Goal: Navigation & Orientation: Understand site structure

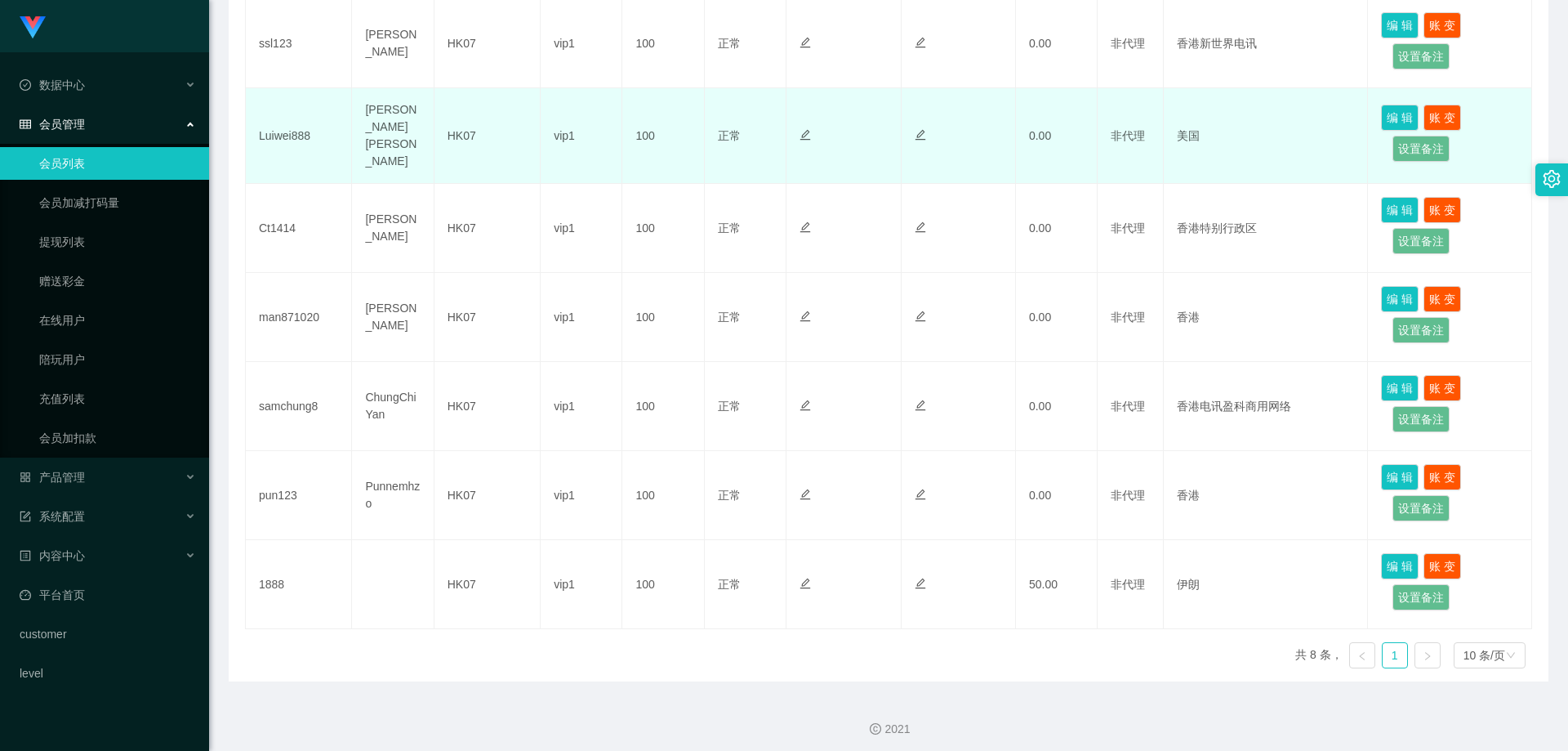
scroll to position [3, 0]
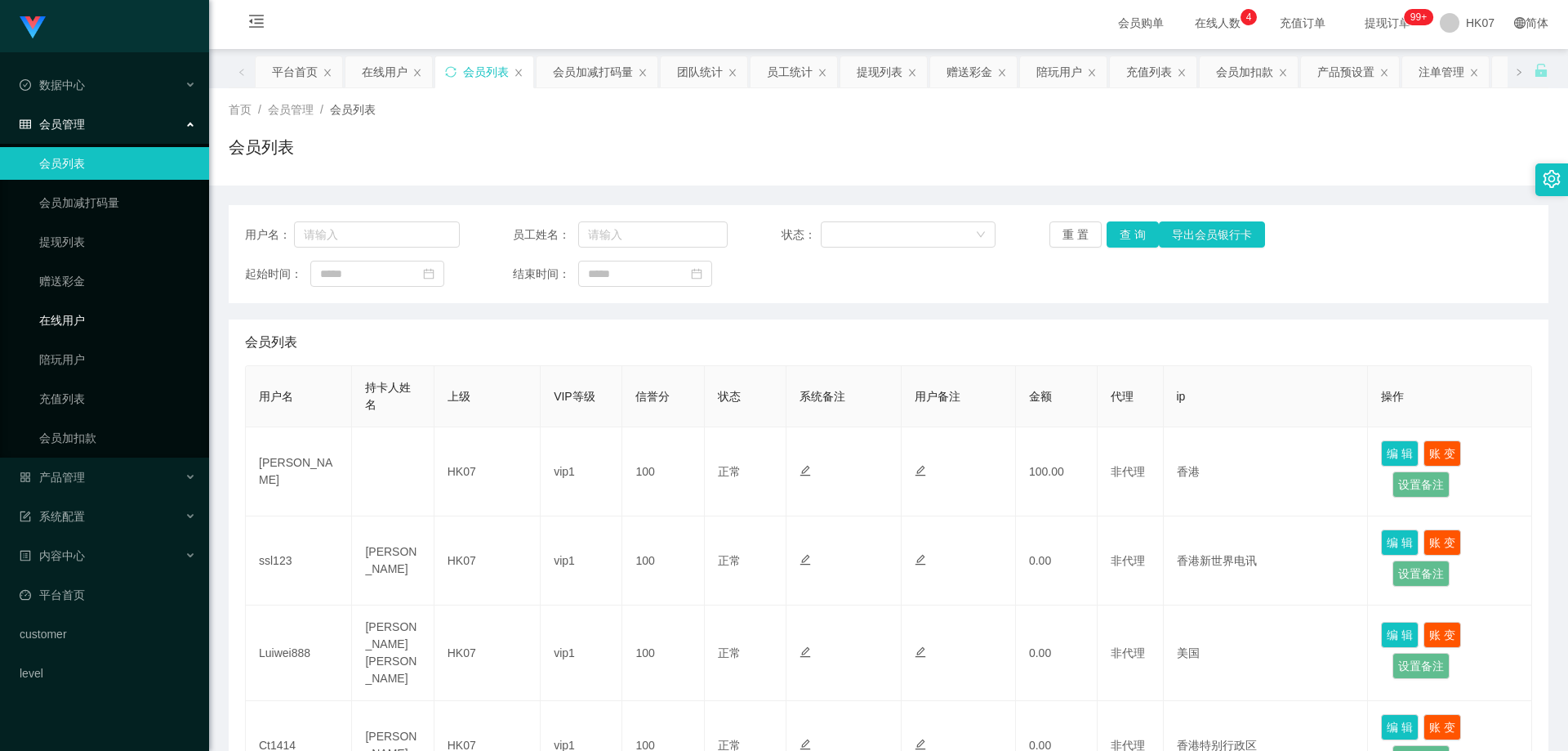
click at [116, 305] on link "在线用户" at bounding box center [117, 320] width 157 height 33
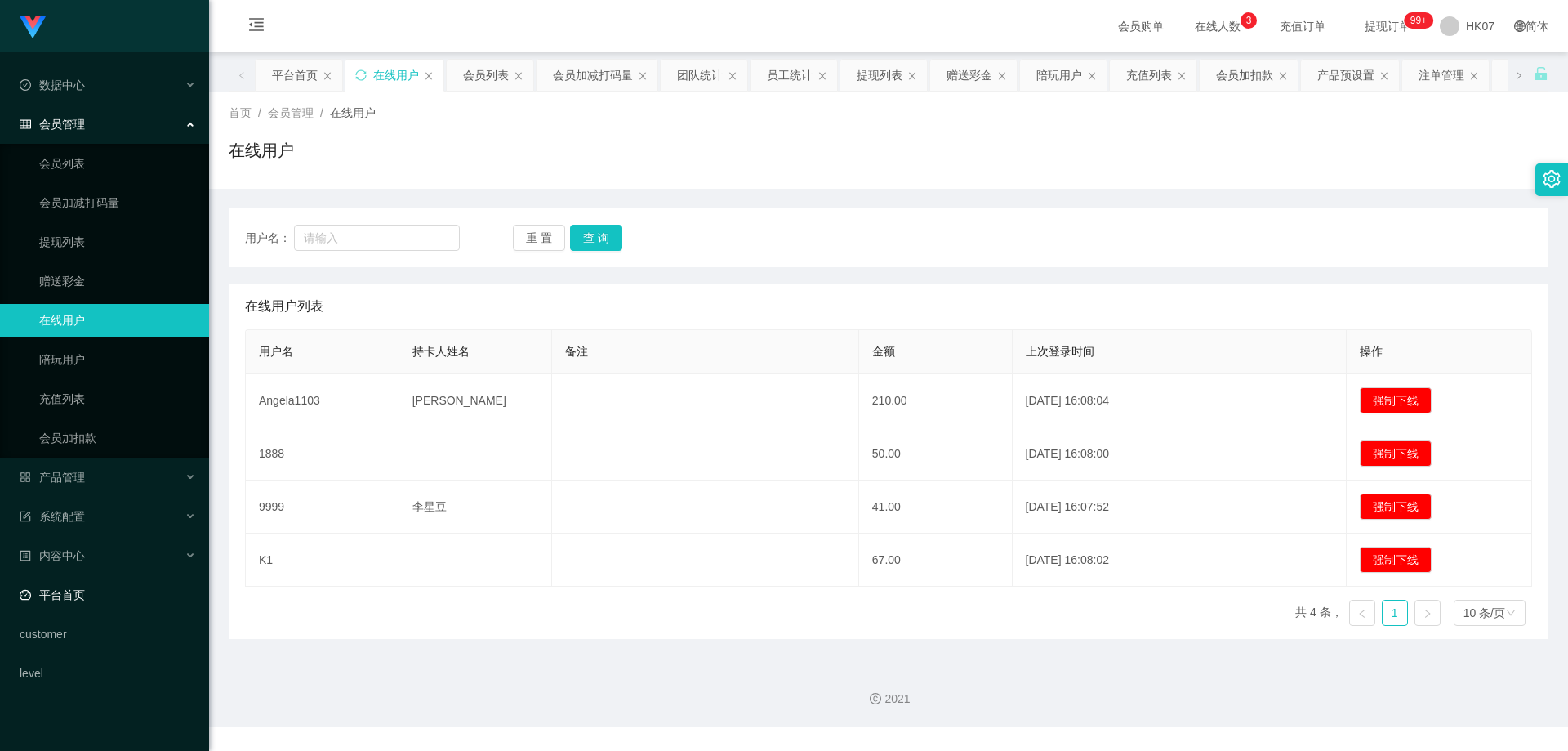
click at [72, 600] on link "平台首页" at bounding box center [108, 595] width 176 height 33
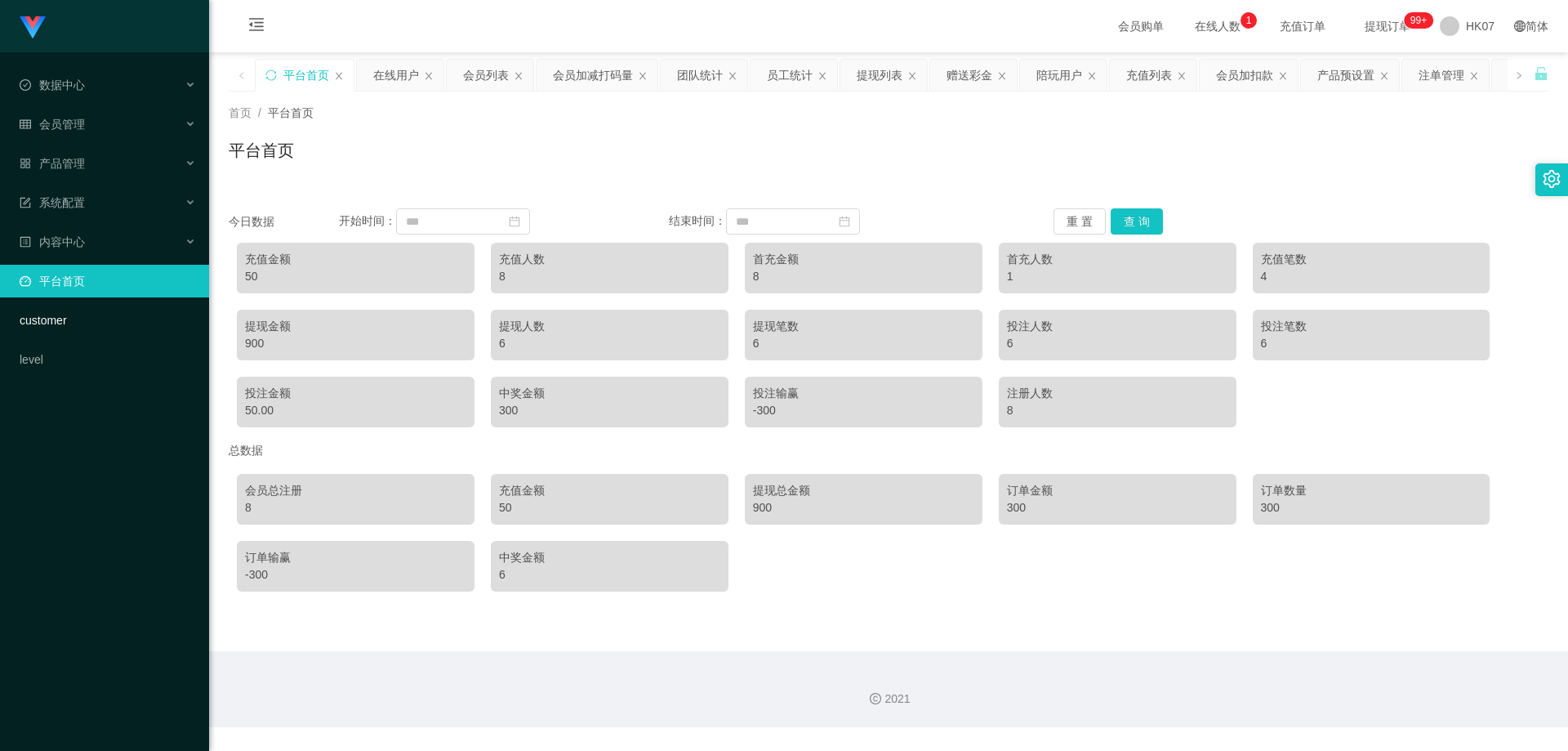
click at [92, 305] on link "customer" at bounding box center [108, 320] width 176 height 33
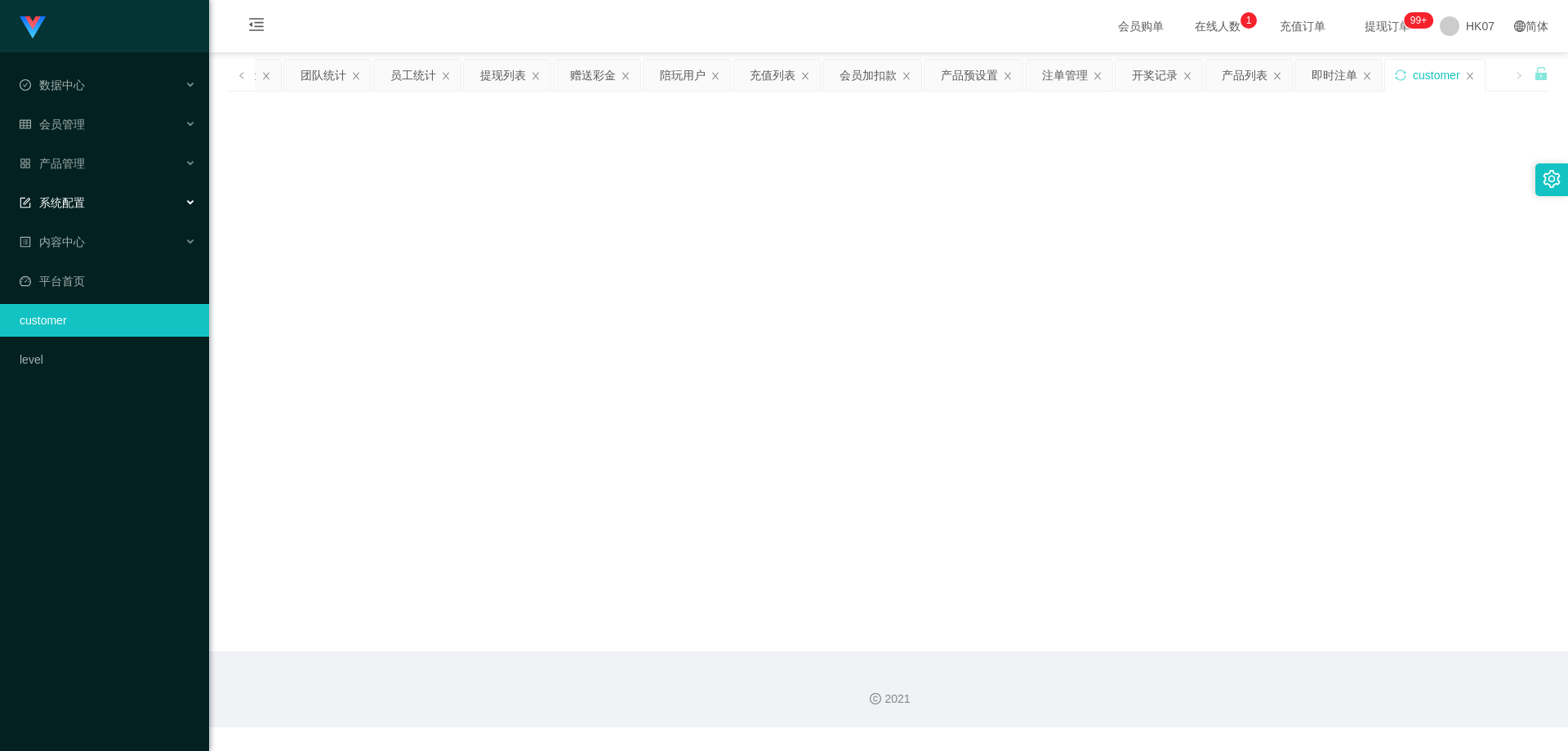
click at [129, 203] on div "系统配置" at bounding box center [104, 203] width 209 height 33
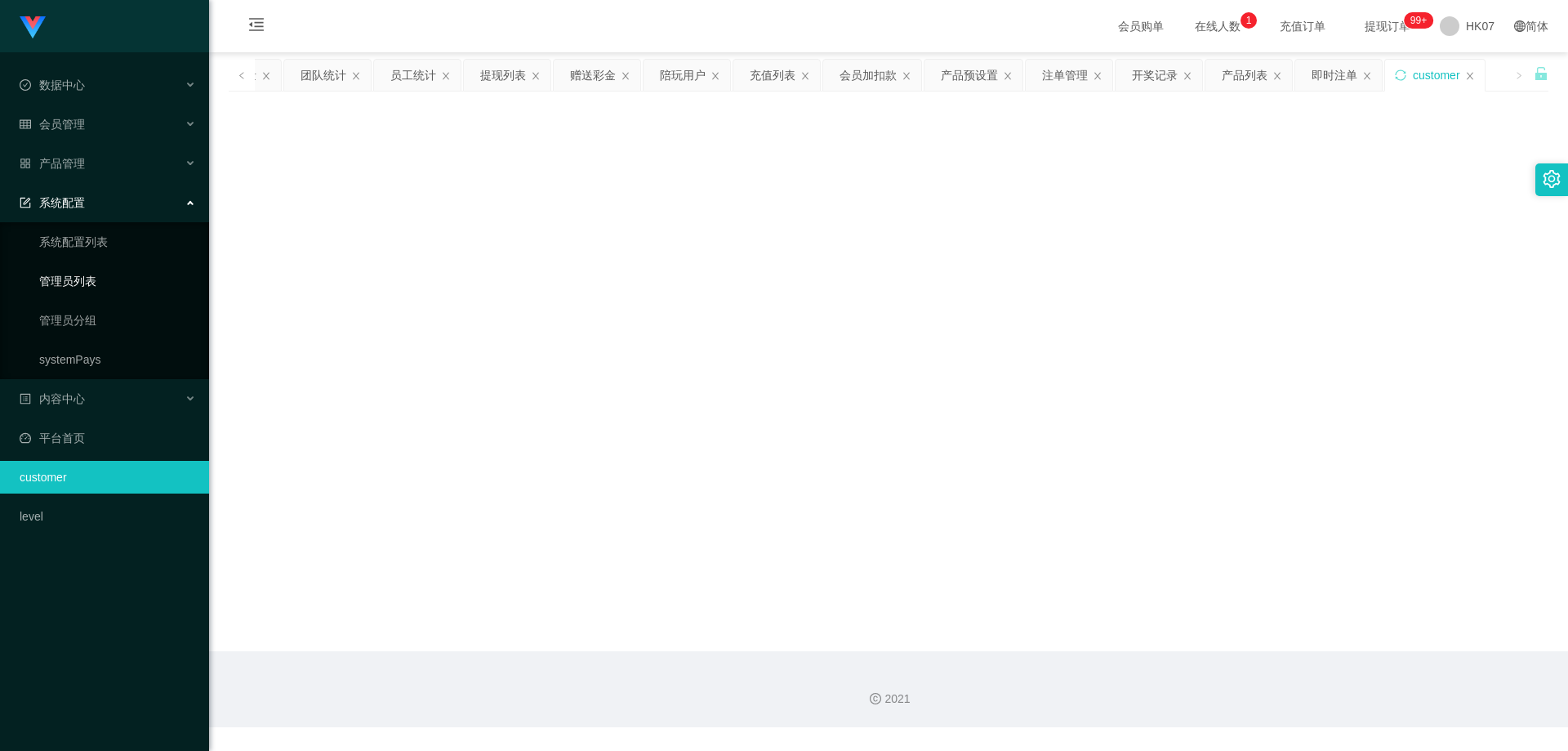
click at [123, 271] on link "管理员列表" at bounding box center [117, 281] width 157 height 33
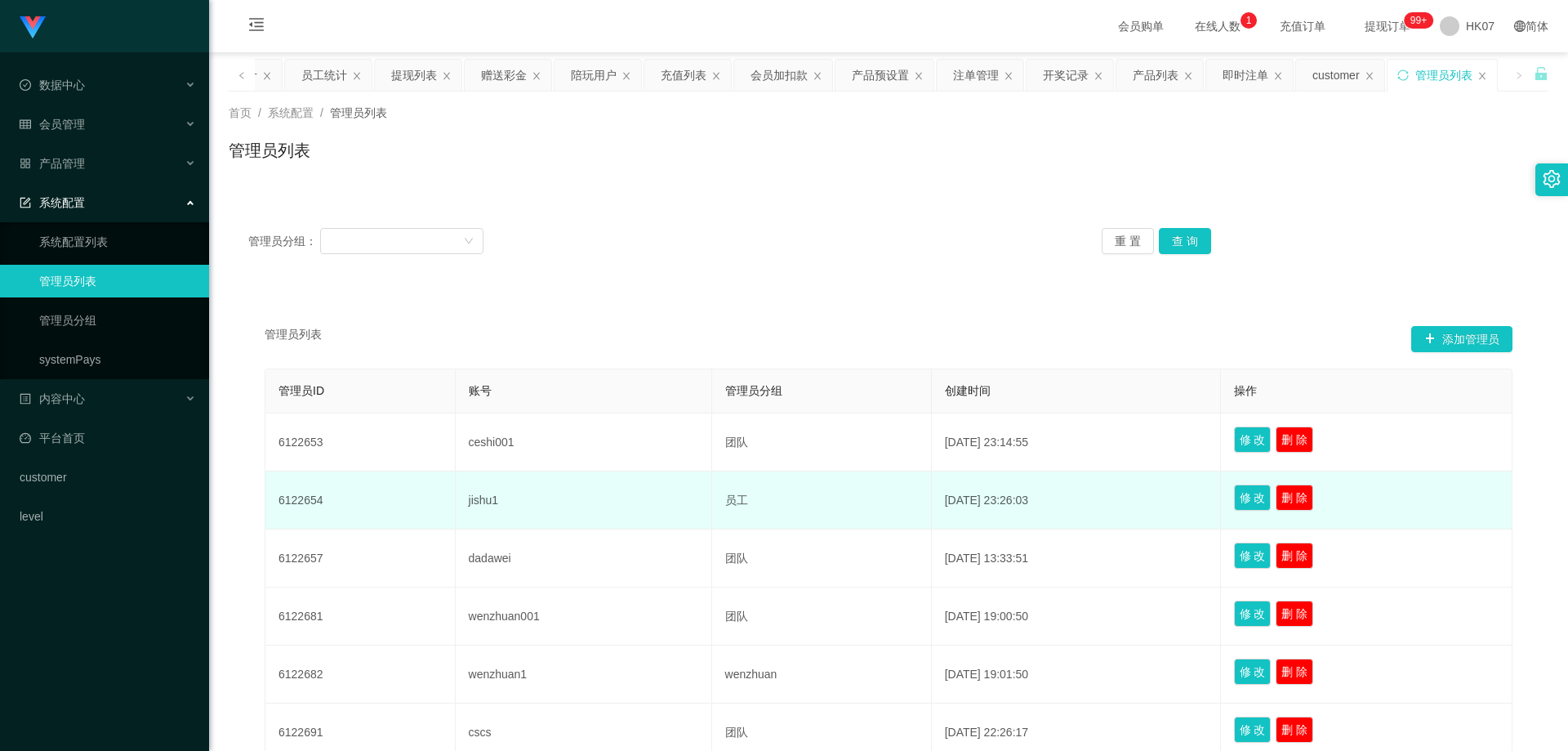
scroll to position [390, 0]
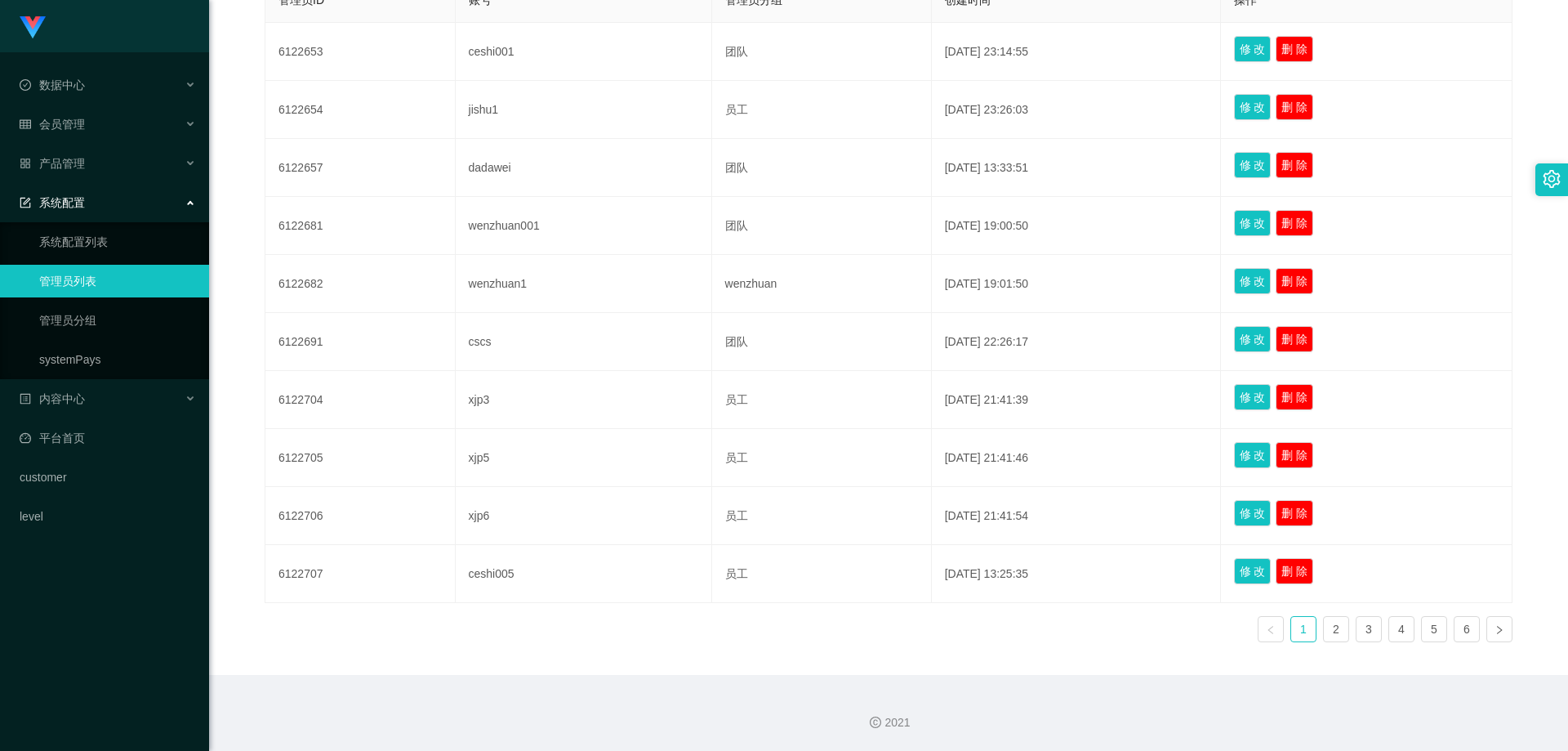
click at [151, 283] on link "管理员列表" at bounding box center [117, 281] width 157 height 33
click at [137, 317] on link "管理员分组" at bounding box center [117, 320] width 157 height 33
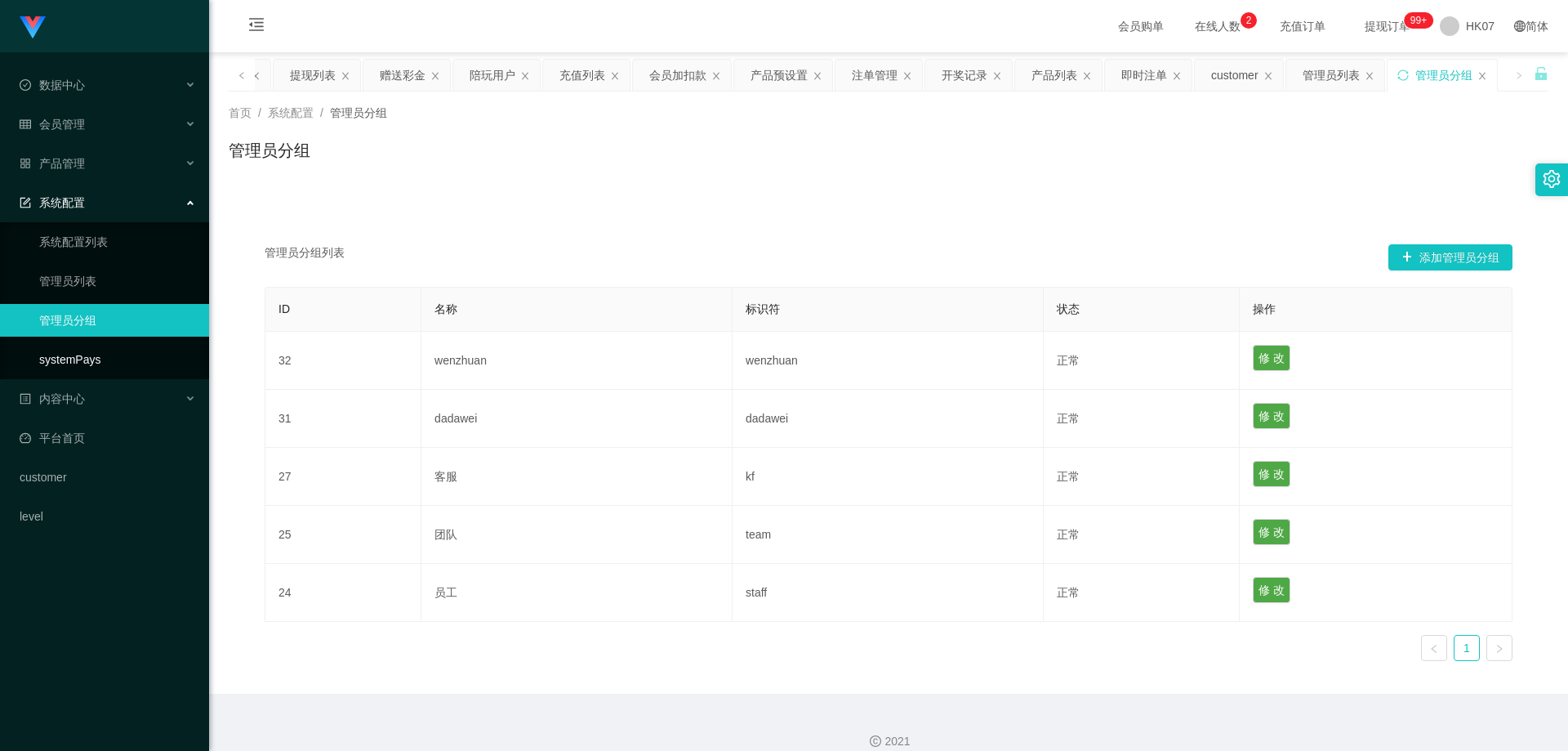
click at [137, 347] on link "systemPays" at bounding box center [117, 360] width 157 height 33
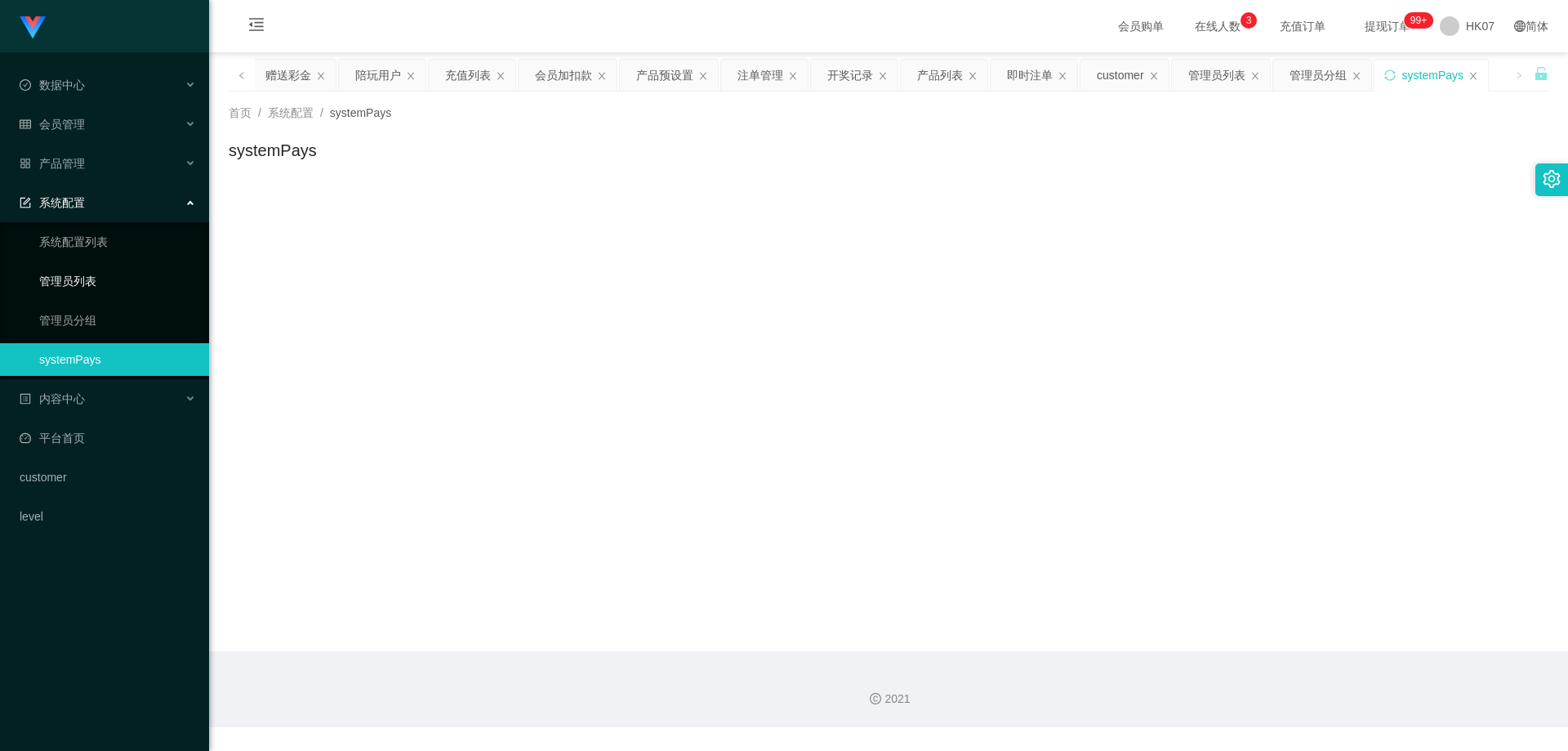
click at [90, 285] on link "管理员列表" at bounding box center [117, 281] width 157 height 33
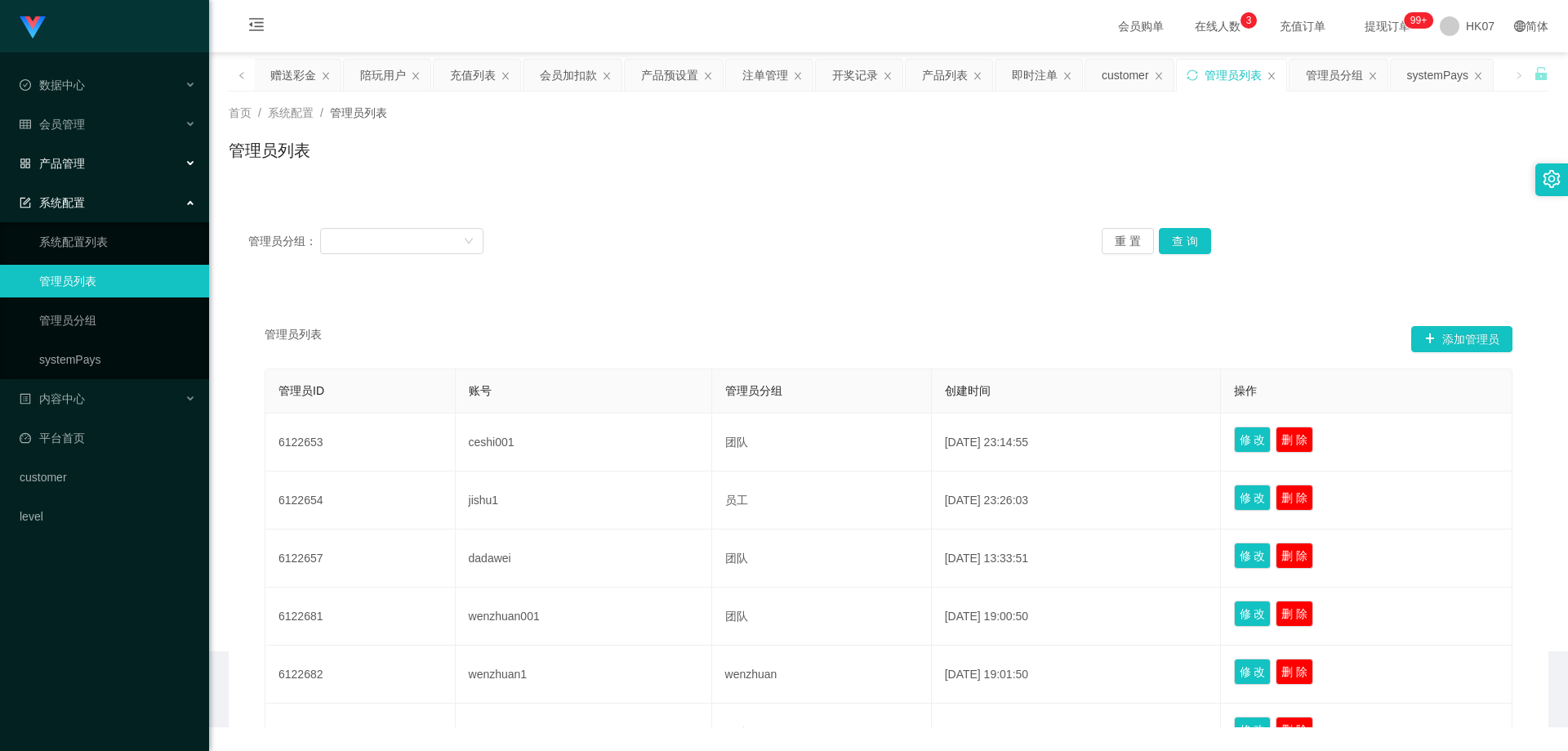
click at [129, 165] on div "产品管理" at bounding box center [104, 163] width 209 height 33
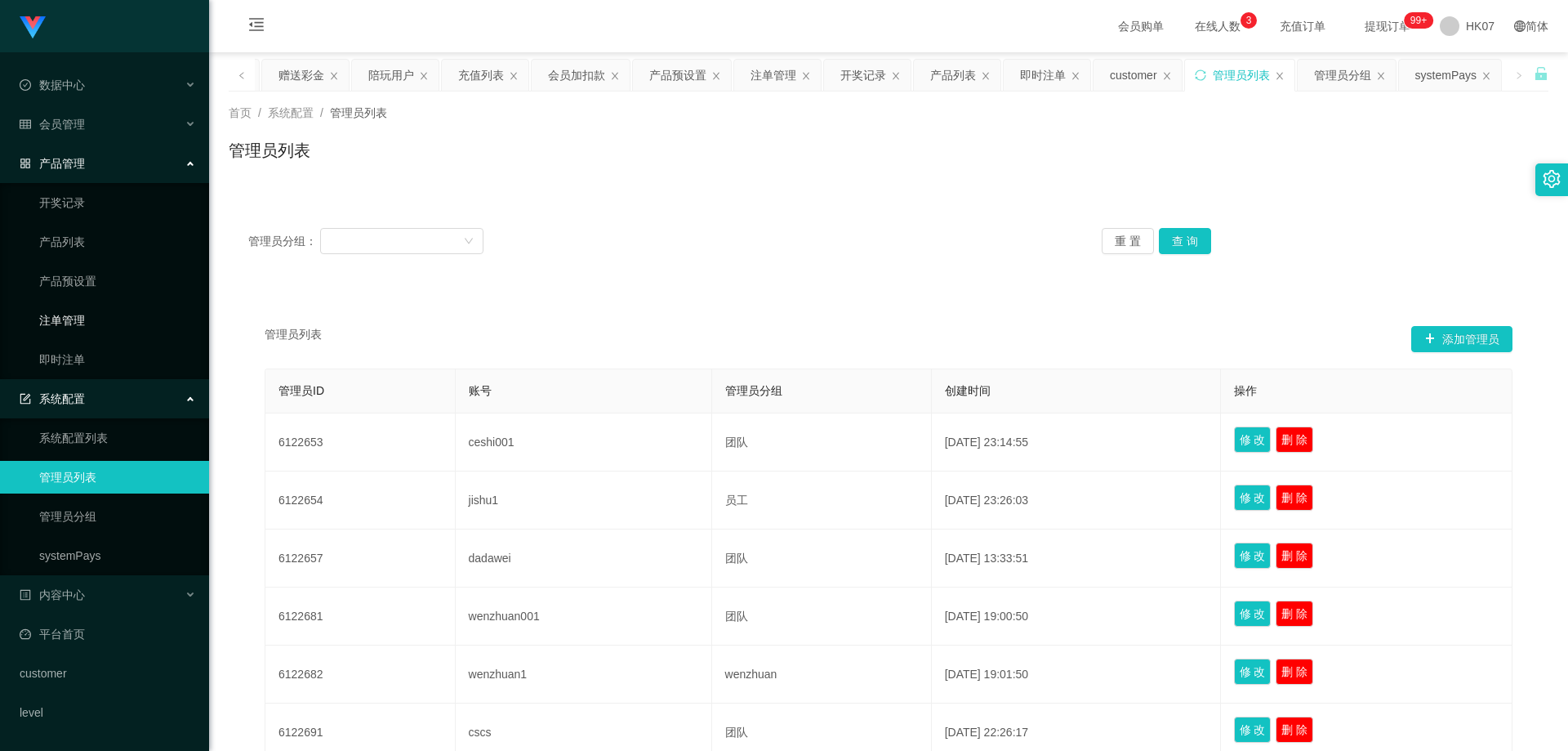
click at [111, 329] on link "注单管理" at bounding box center [117, 320] width 157 height 33
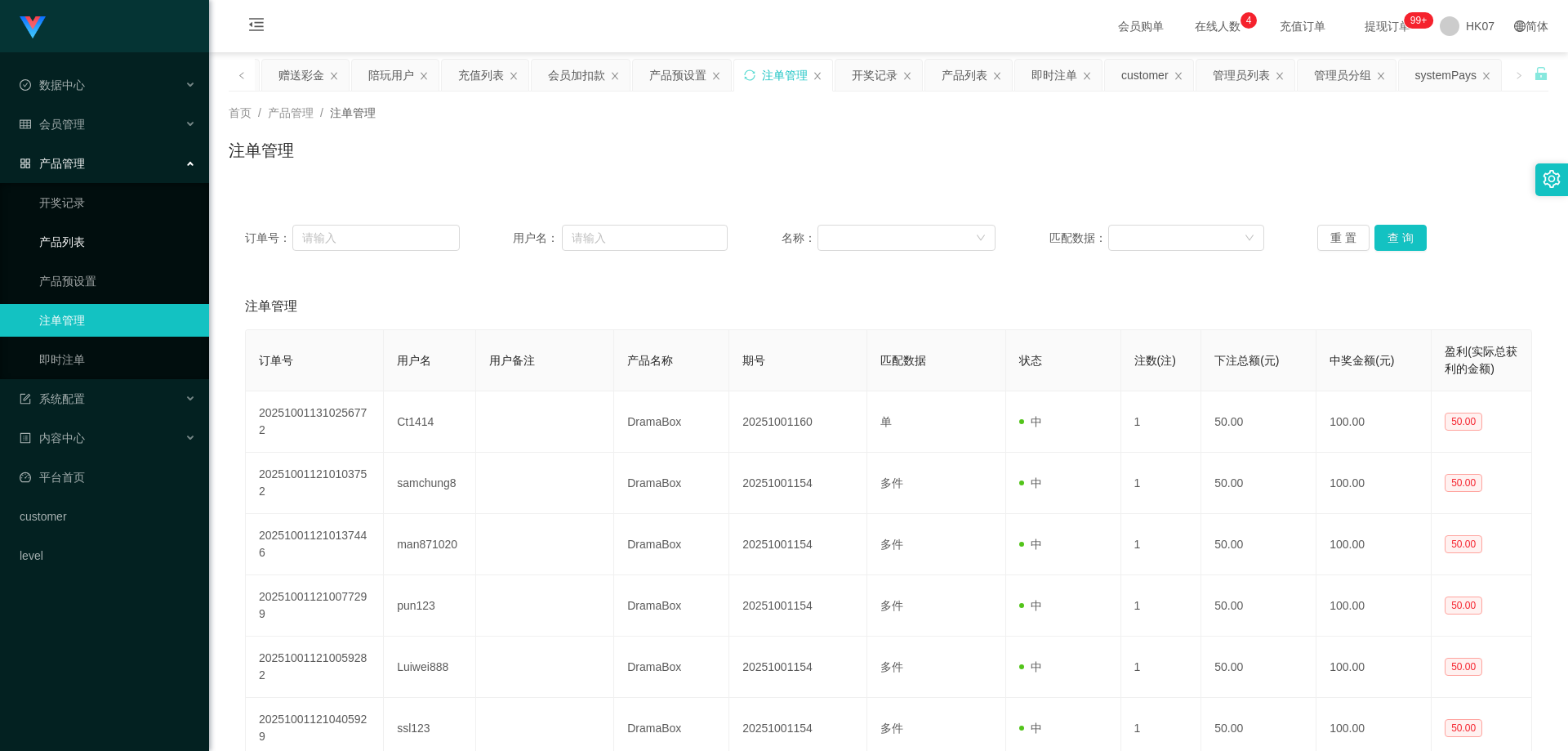
click at [95, 229] on link "产品列表" at bounding box center [117, 242] width 157 height 33
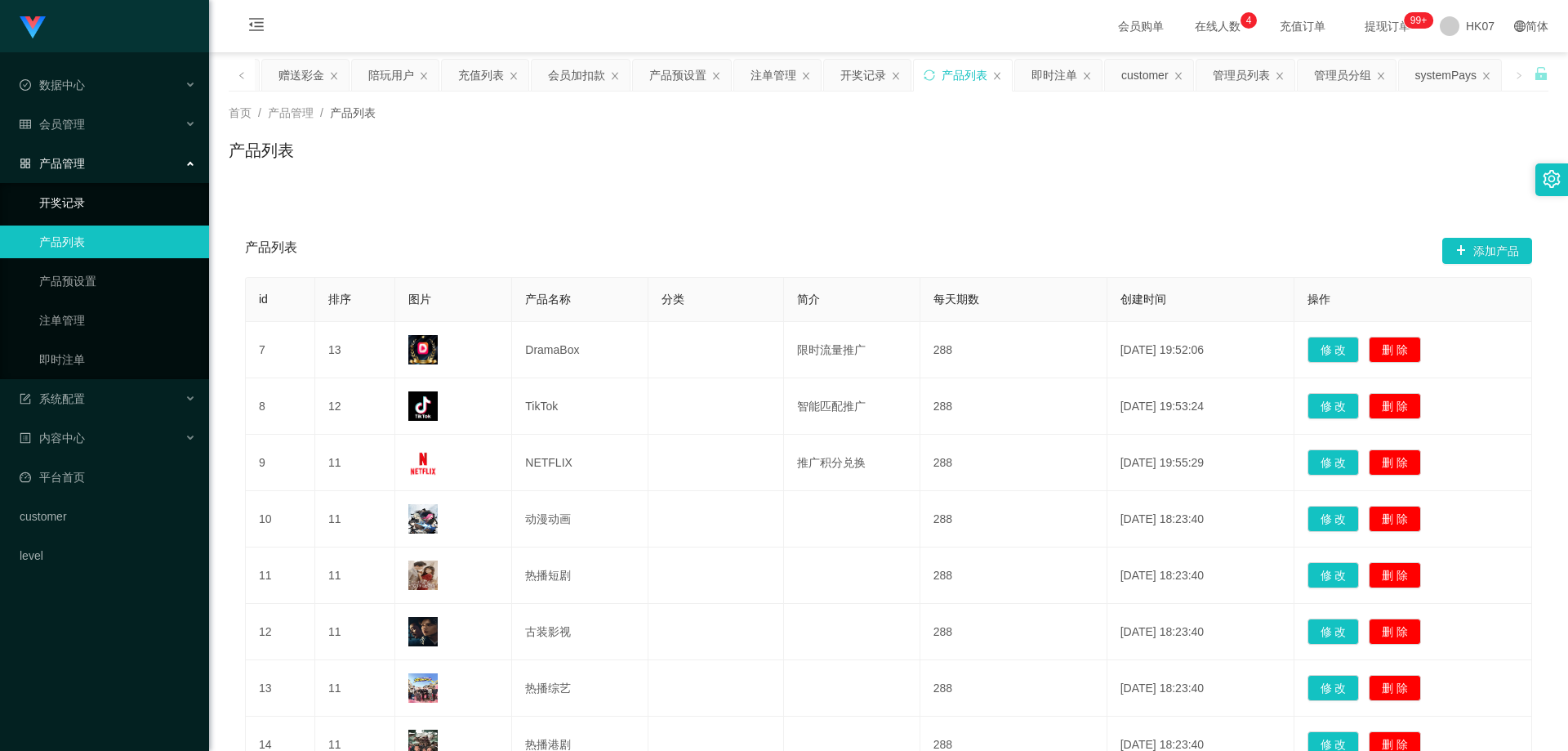
click at [104, 199] on link "开奖记录" at bounding box center [117, 203] width 157 height 33
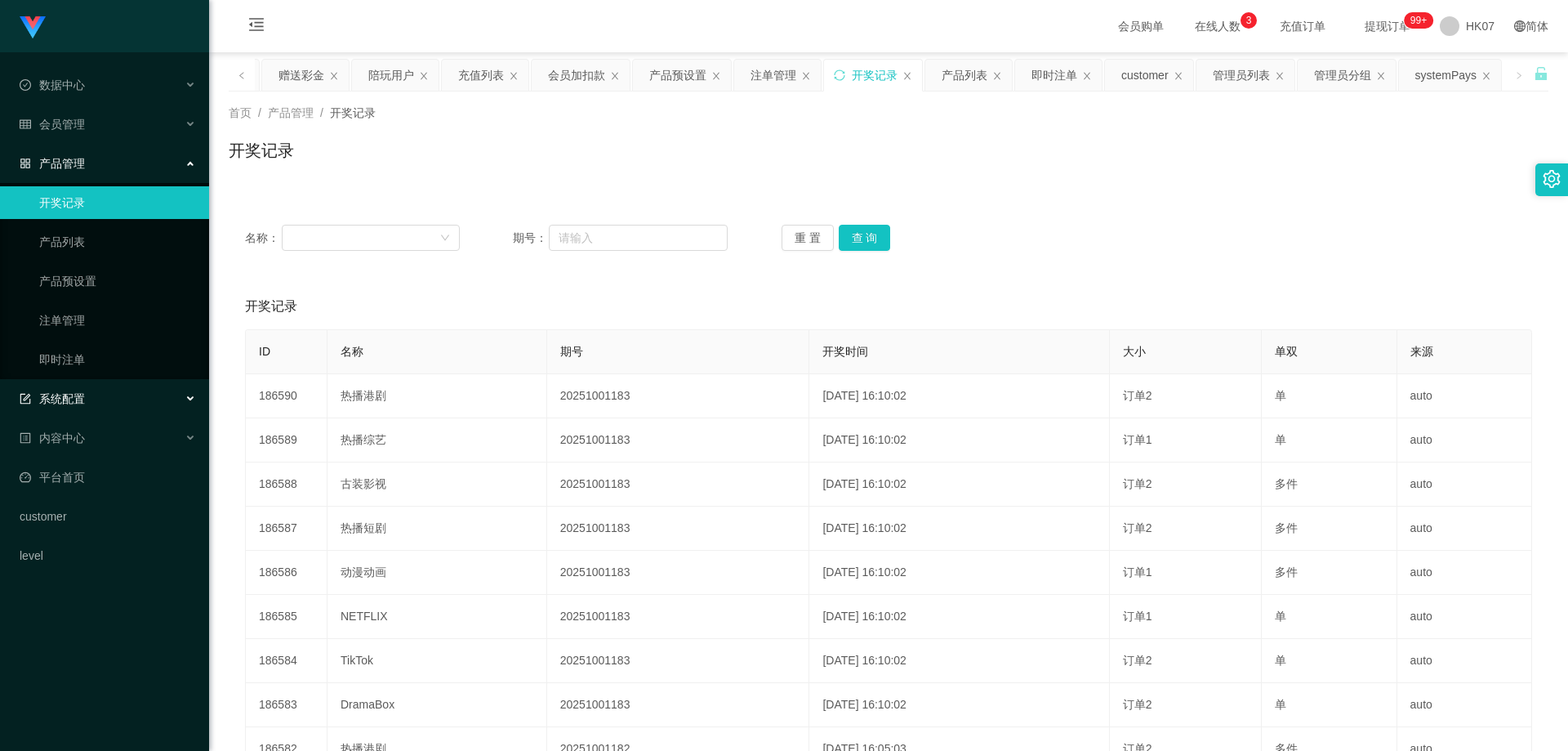
click at [107, 390] on div "系统配置" at bounding box center [104, 399] width 209 height 33
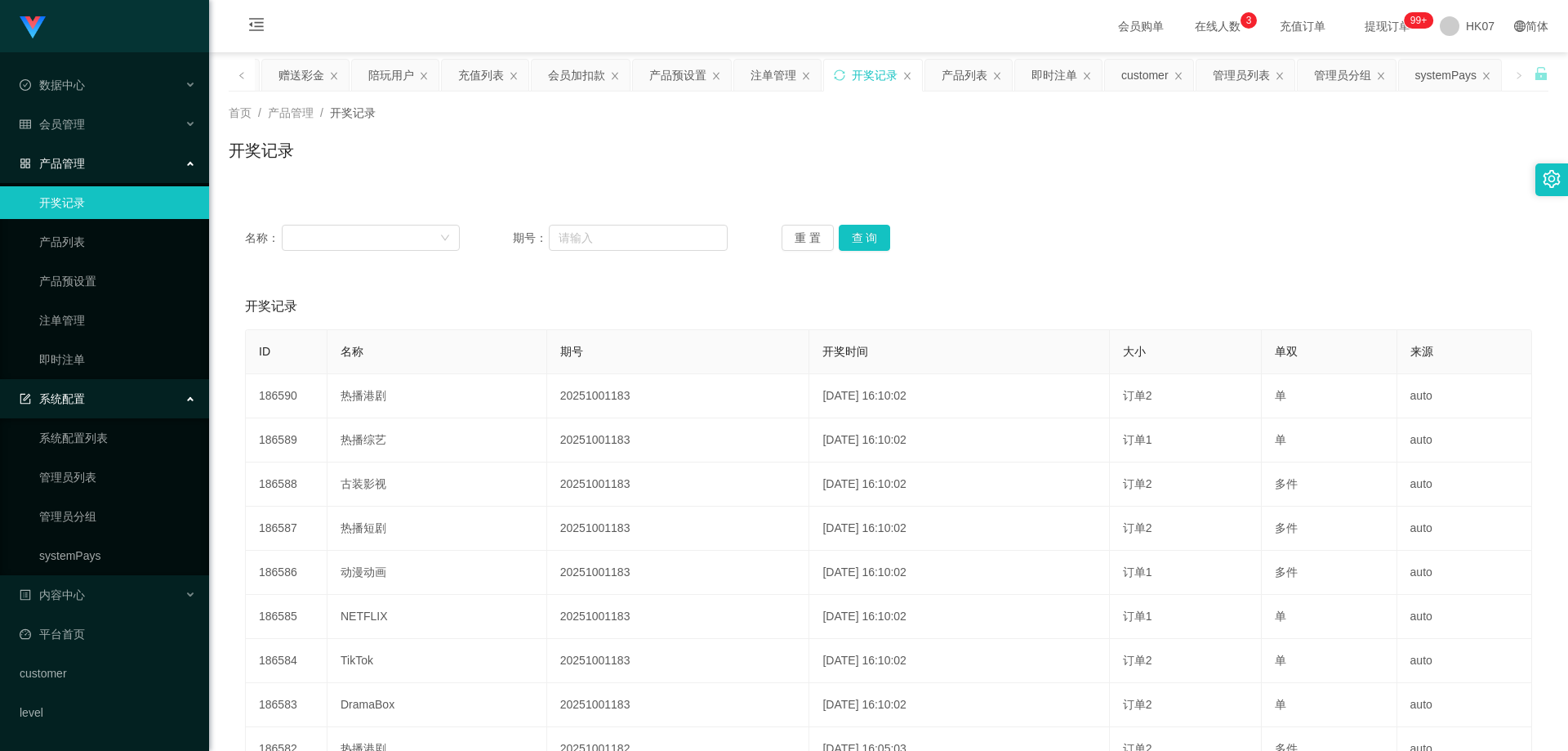
click at [130, 391] on div "系统配置" at bounding box center [104, 399] width 209 height 33
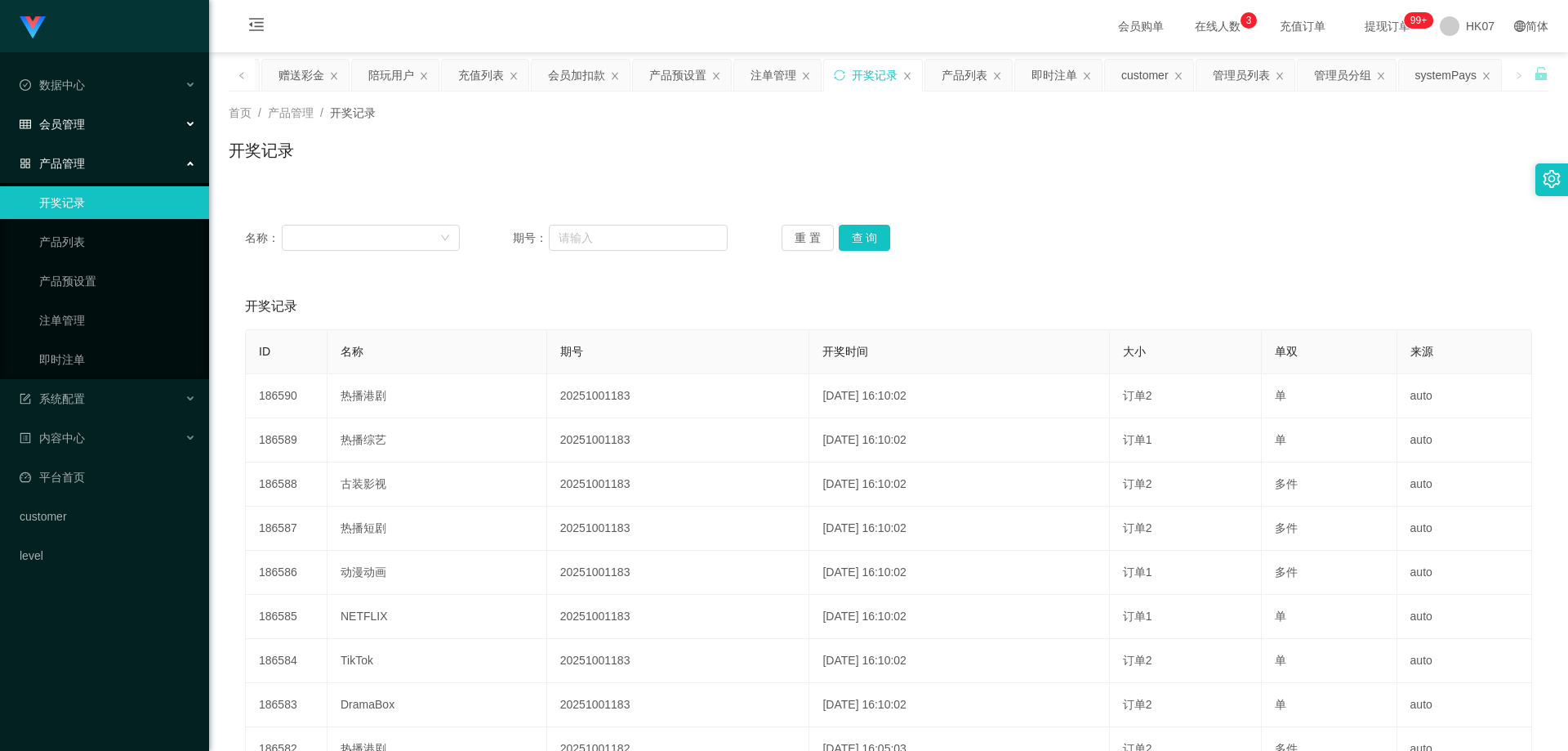
click at [107, 121] on div "会员管理" at bounding box center [104, 124] width 209 height 33
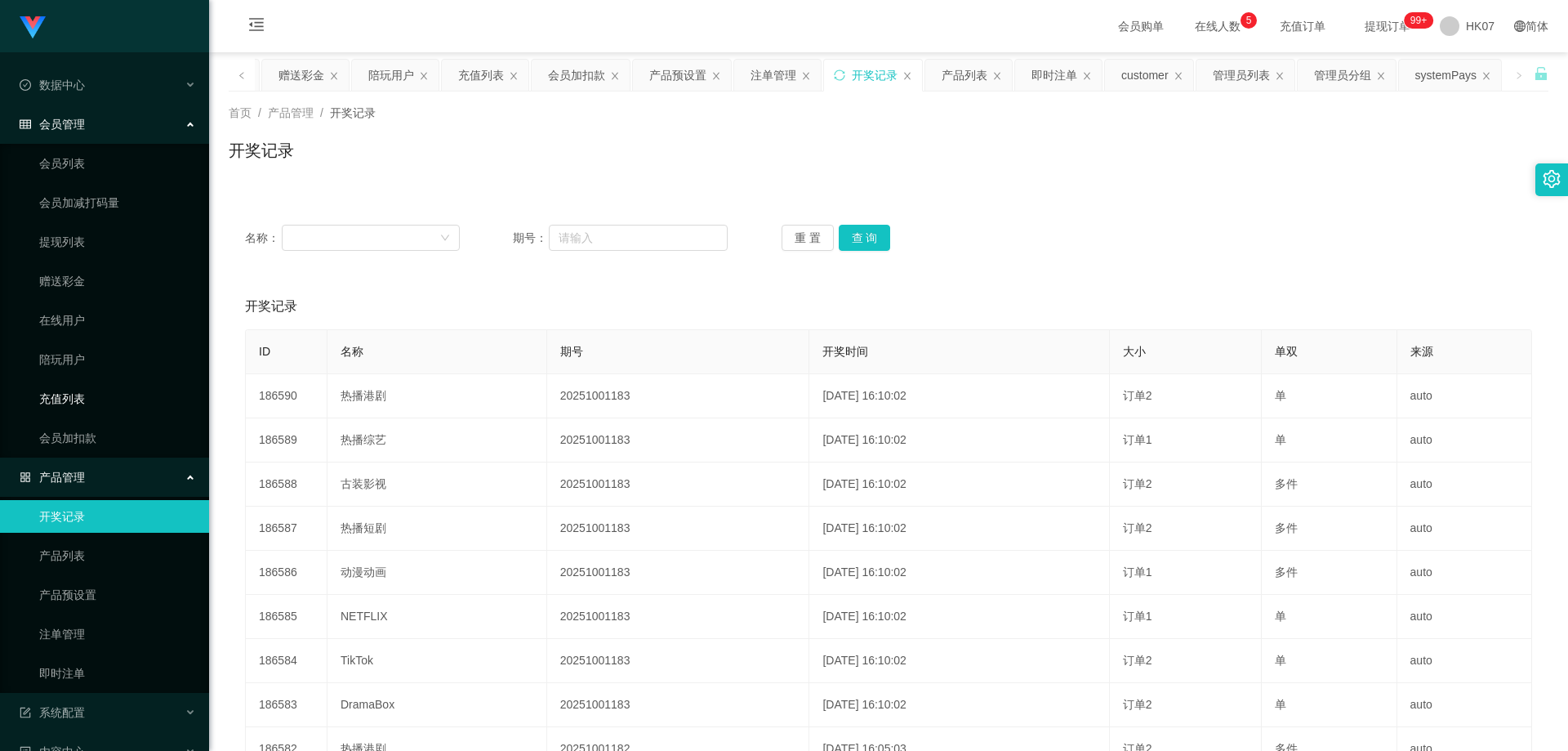
click at [88, 397] on link "充值列表" at bounding box center [117, 399] width 157 height 33
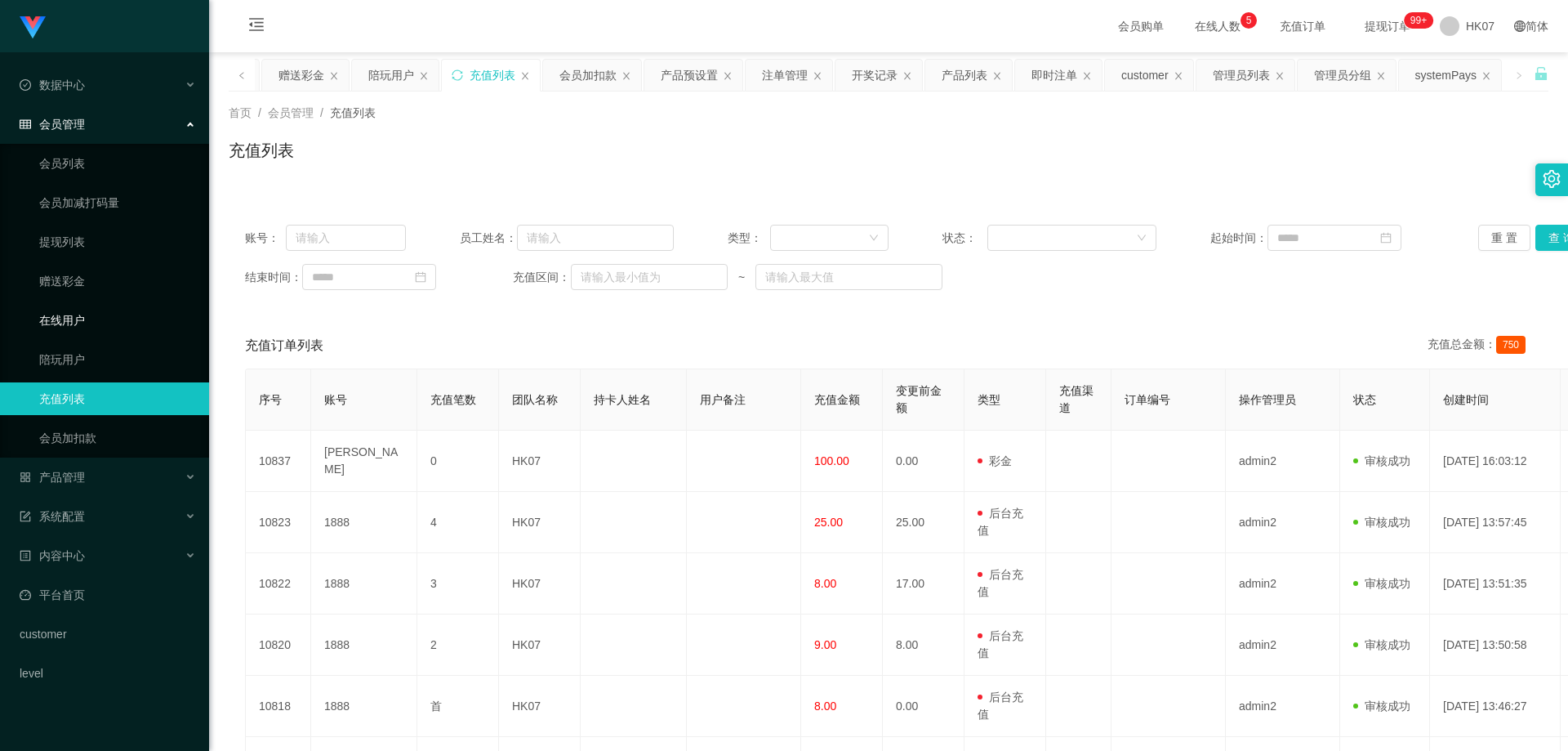
click at [76, 310] on link "在线用户" at bounding box center [117, 320] width 157 height 33
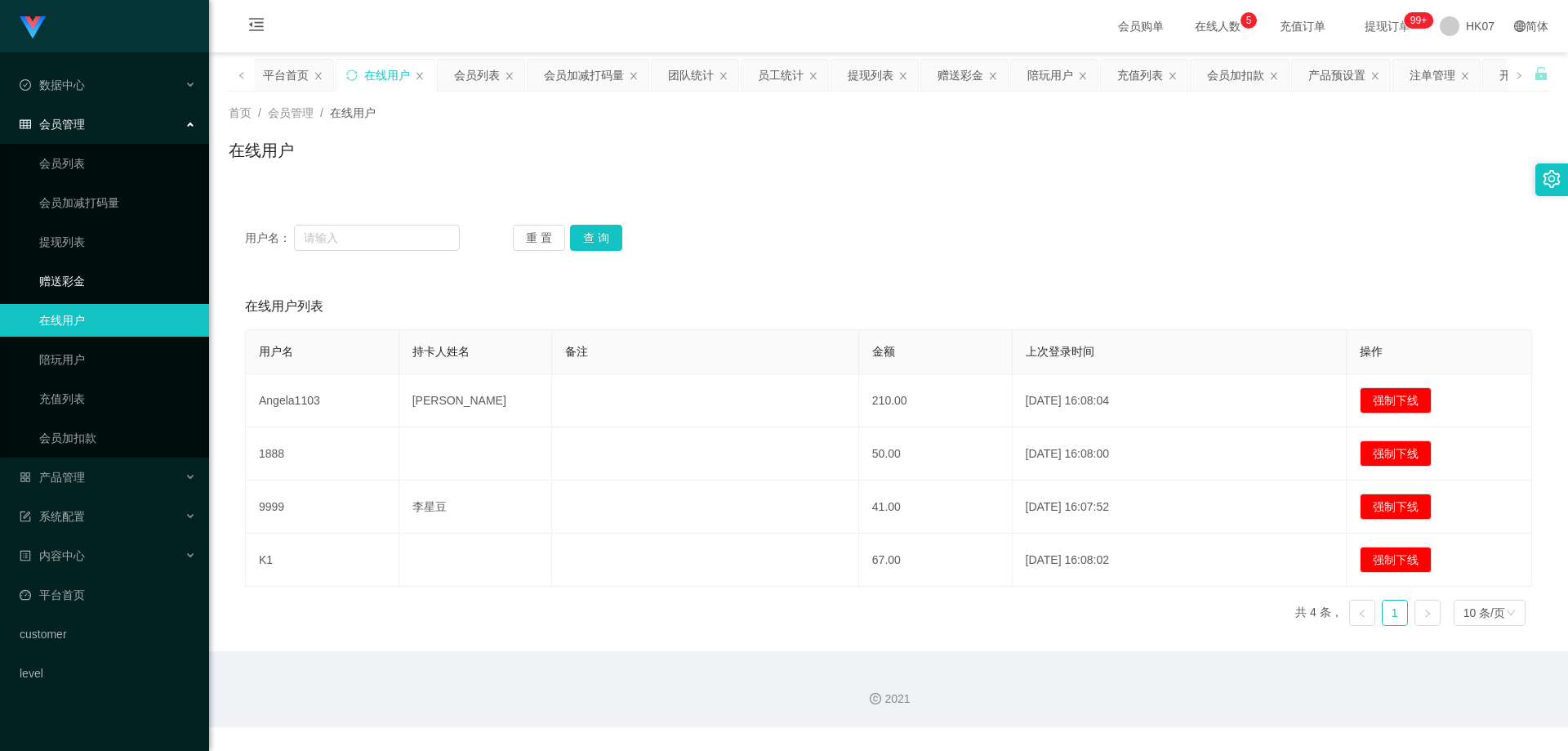
click at [103, 283] on link "赠送彩金" at bounding box center [117, 281] width 157 height 33
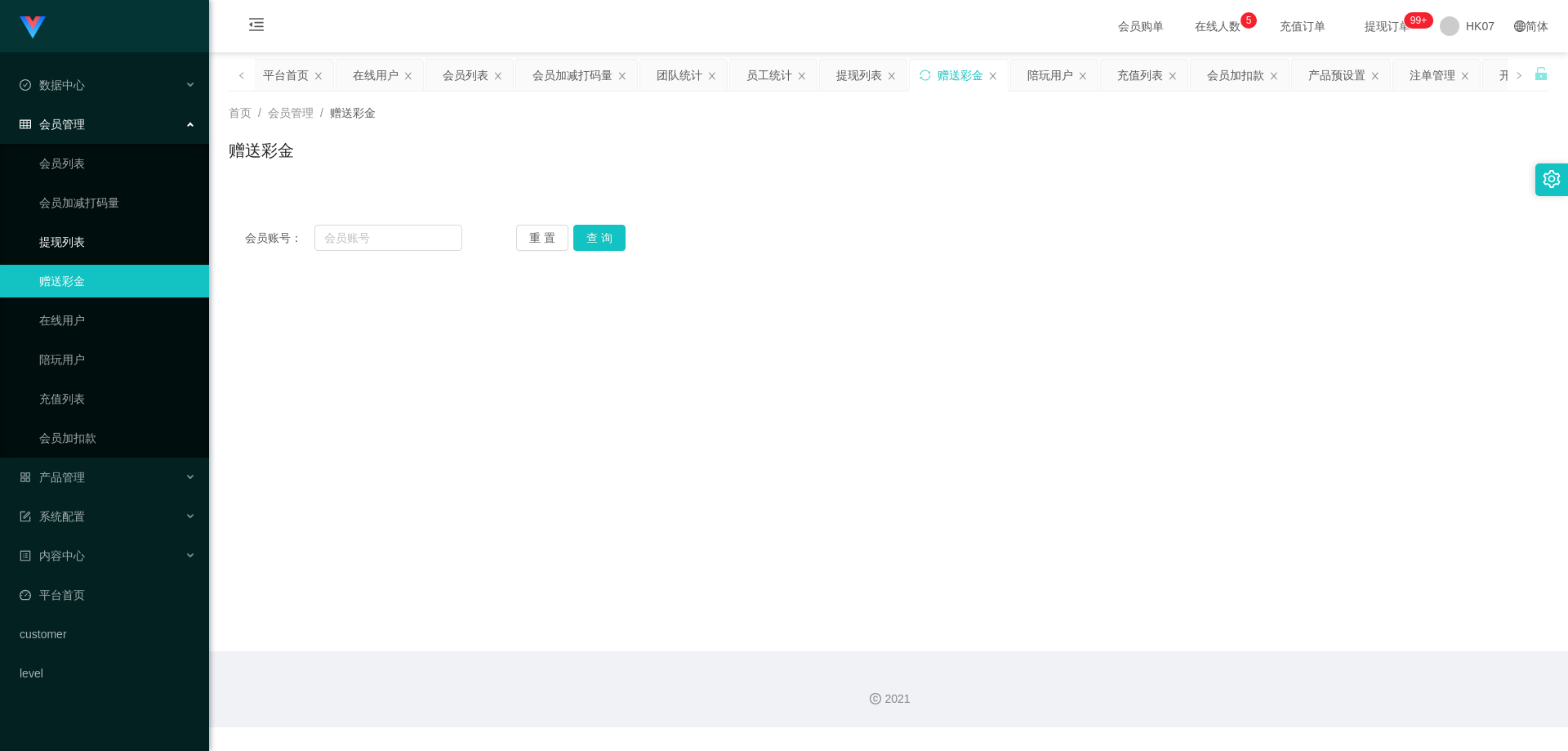
click at [104, 248] on link "提现列表" at bounding box center [117, 242] width 157 height 33
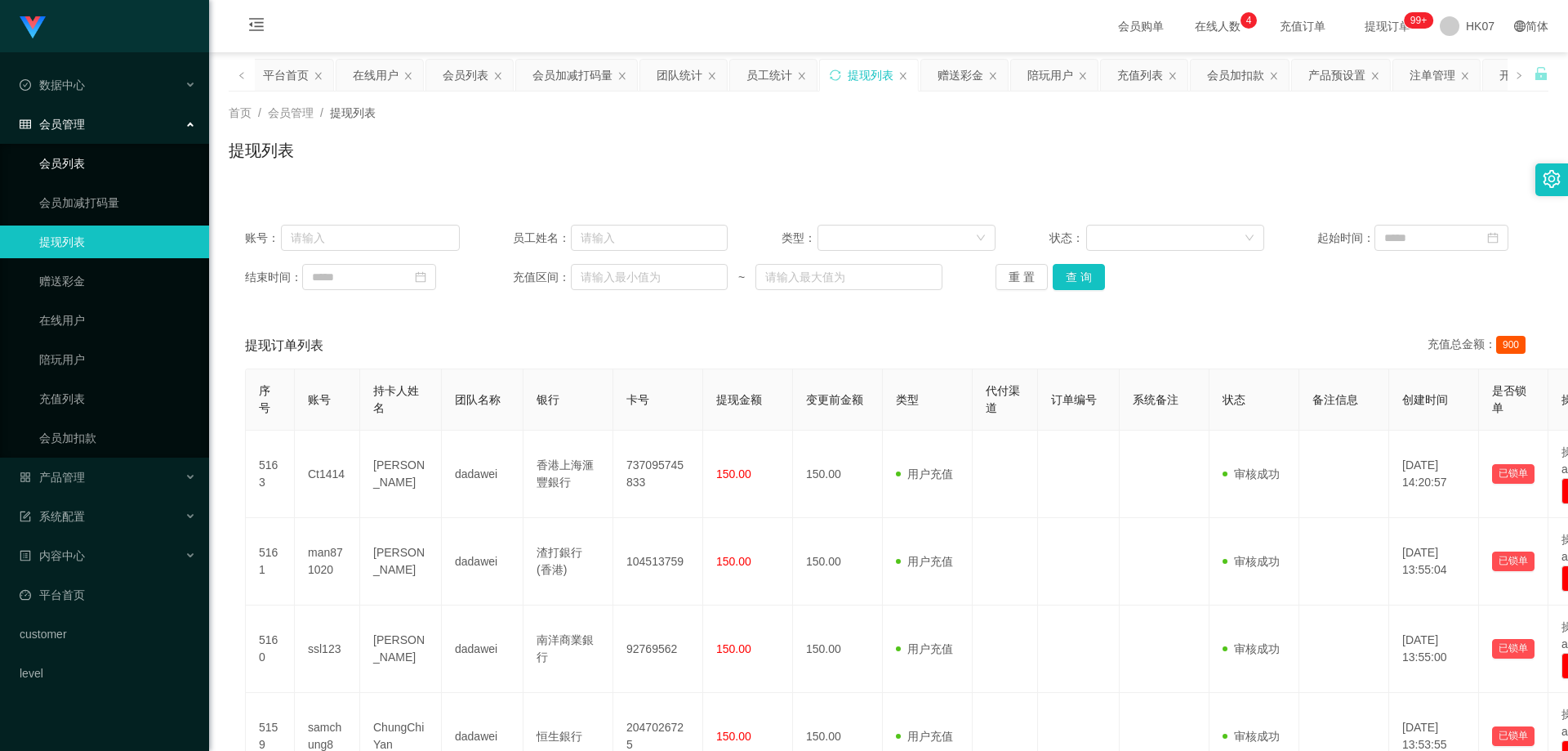
click at [67, 170] on link "会员列表" at bounding box center [117, 163] width 157 height 33
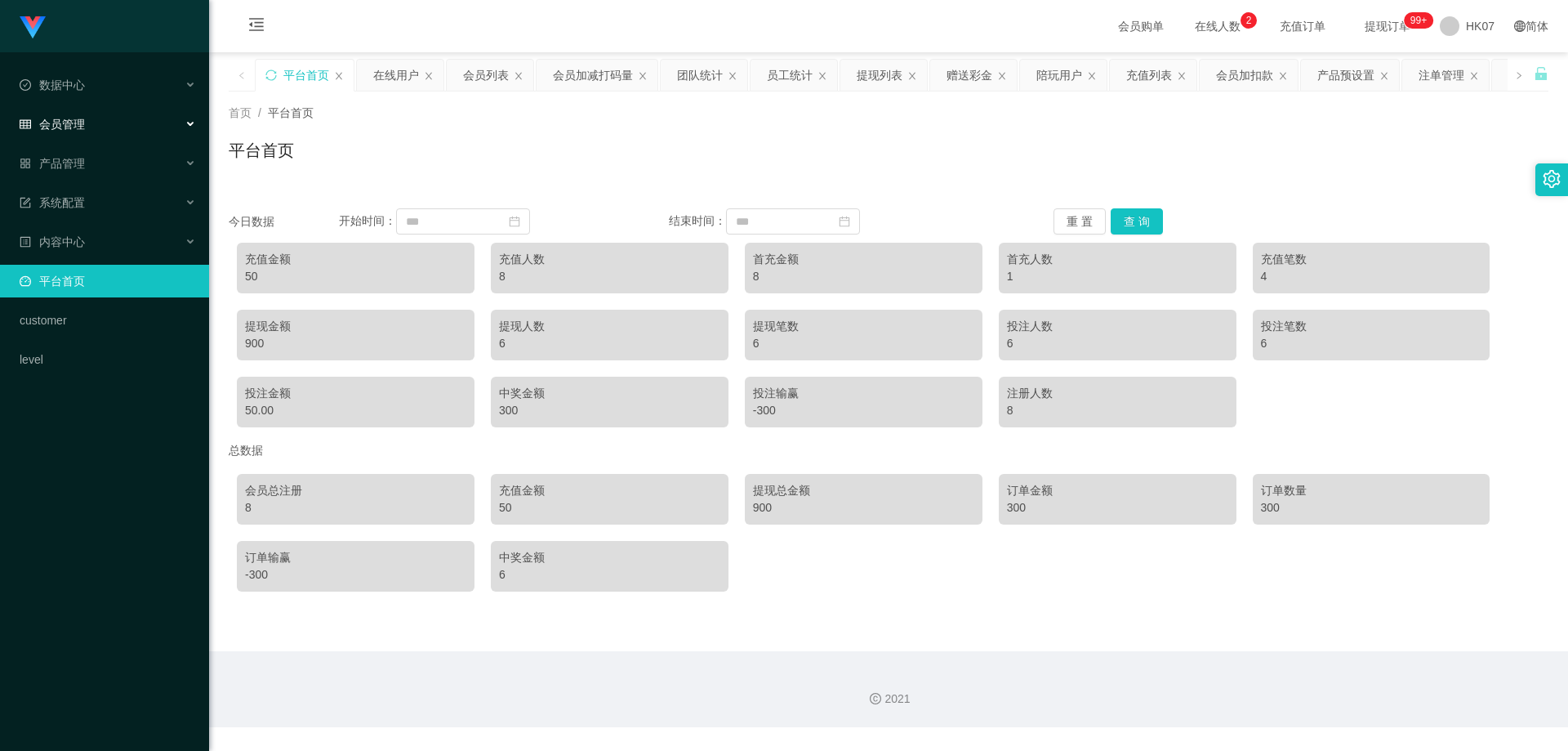
click at [96, 124] on div "会员管理" at bounding box center [104, 124] width 209 height 33
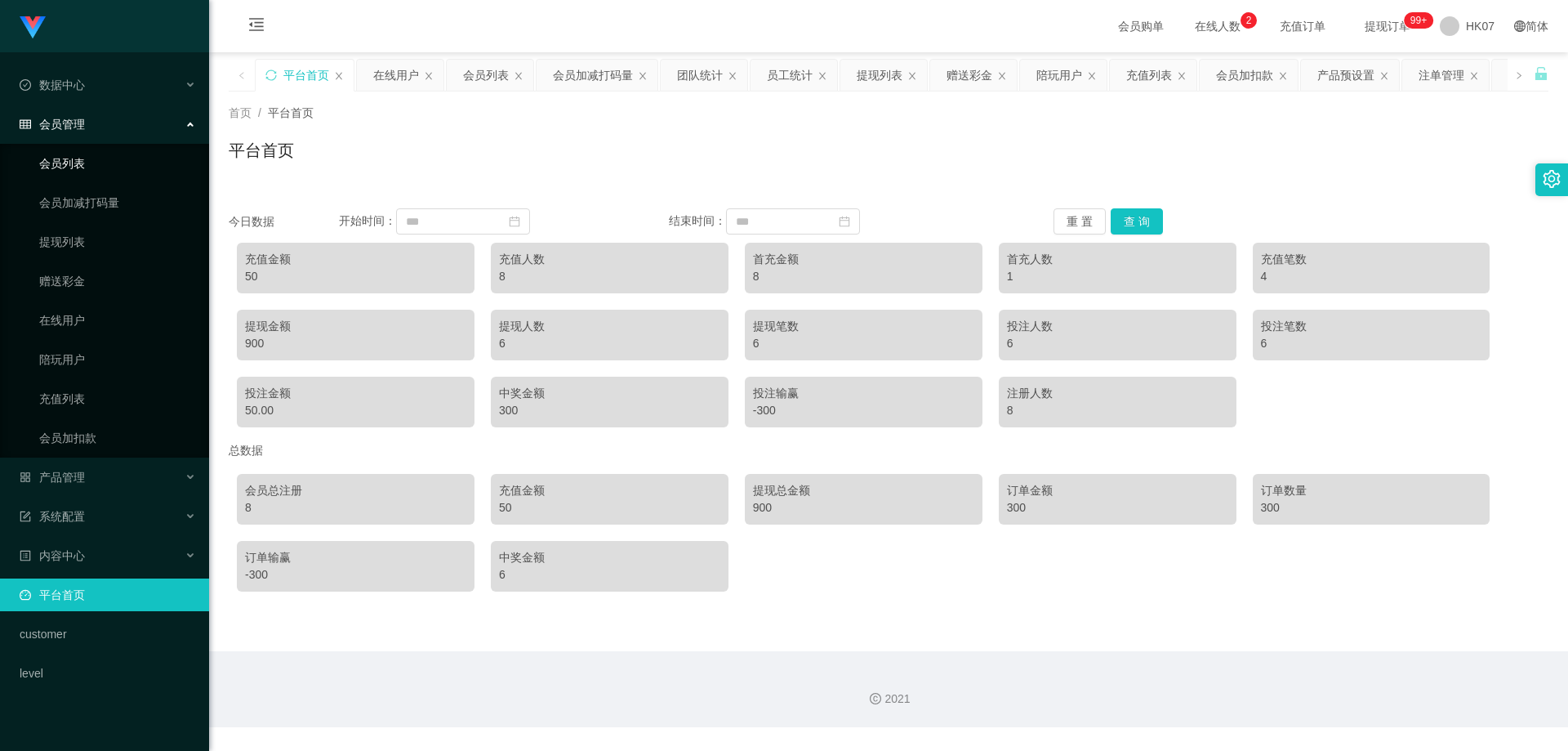
click at [122, 160] on link "会员列表" at bounding box center [117, 163] width 157 height 33
